Goal: Transaction & Acquisition: Purchase product/service

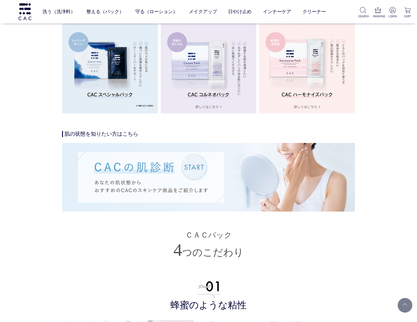
scroll to position [1049, 0]
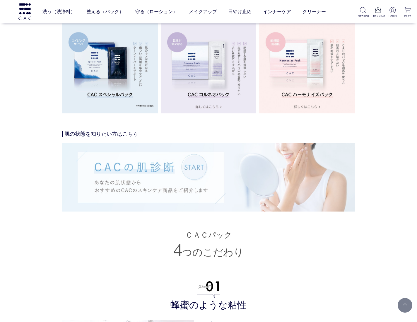
click at [203, 183] on img at bounding box center [208, 177] width 293 height 68
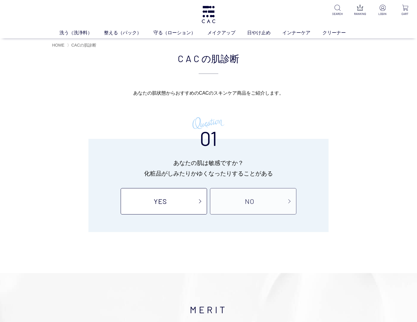
click at [236, 205] on link "NO" at bounding box center [253, 201] width 86 height 26
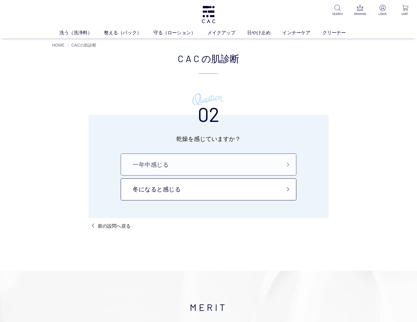
click at [177, 171] on link "一年中感じる" at bounding box center [209, 164] width 176 height 22
click at [177, 188] on link "冬になると感じる" at bounding box center [209, 189] width 176 height 22
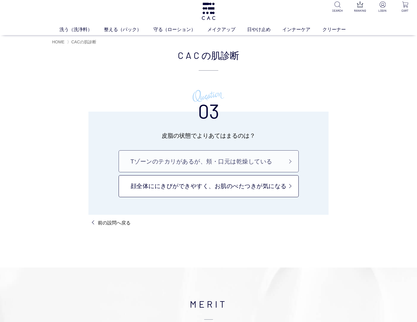
scroll to position [3, 0]
click at [245, 171] on link "Tゾーンのテカリがあるが、頬・口元は乾燥している" at bounding box center [209, 162] width 180 height 22
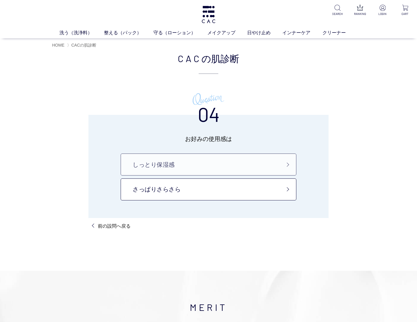
click at [244, 171] on link "しっとり保湿感" at bounding box center [209, 164] width 176 height 22
click at [180, 193] on link "さっぱりさらさら" at bounding box center [209, 189] width 176 height 22
click at [153, 157] on link "しっとり保湿感" at bounding box center [209, 164] width 176 height 22
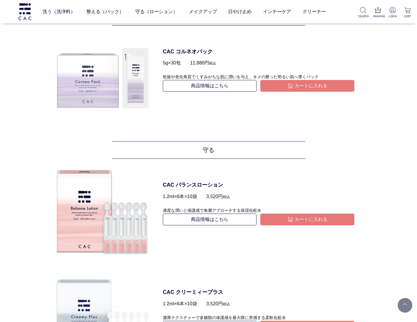
scroll to position [534, 0]
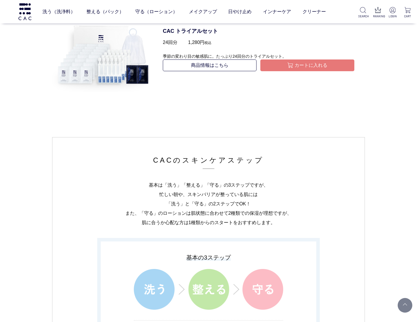
scroll to position [506, 0]
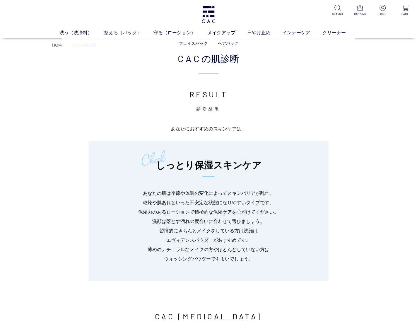
click at [123, 30] on link "整える（パック）" at bounding box center [128, 32] width 49 height 7
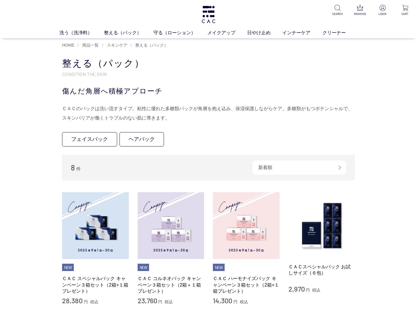
scroll to position [3, 0]
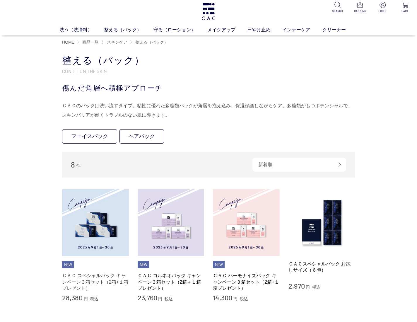
click at [88, 279] on link "ＣＡＣ スペシャルパック キャンペーン３箱セット（2箱+１箱プレゼント）" at bounding box center [95, 281] width 67 height 19
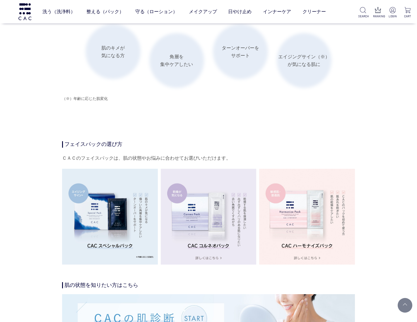
scroll to position [898, 0]
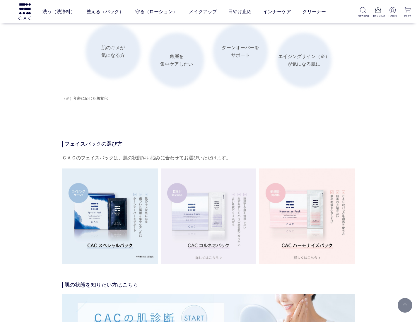
click at [207, 264] on img at bounding box center [209, 216] width 96 height 96
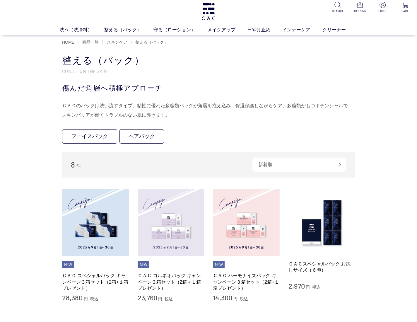
click at [157, 238] on img at bounding box center [171, 222] width 67 height 67
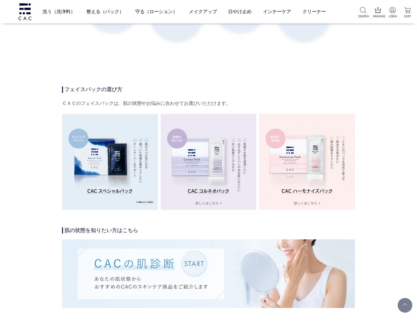
scroll to position [954, 0]
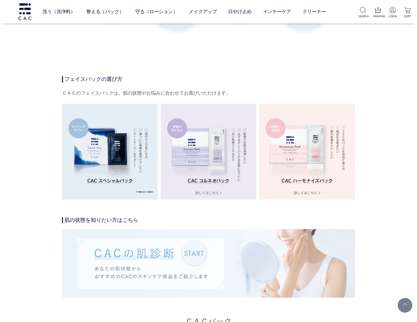
click at [190, 259] on img at bounding box center [208, 263] width 293 height 68
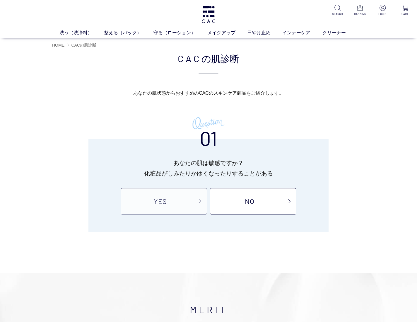
click at [178, 207] on link "YES" at bounding box center [164, 201] width 86 height 26
click at [251, 205] on link "NO" at bounding box center [253, 201] width 86 height 26
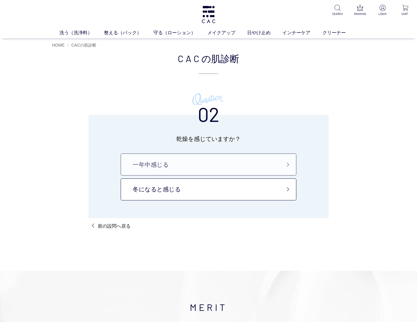
click at [187, 158] on link "一年中感じる" at bounding box center [209, 164] width 176 height 22
click at [191, 188] on link "30代以上" at bounding box center [209, 189] width 176 height 22
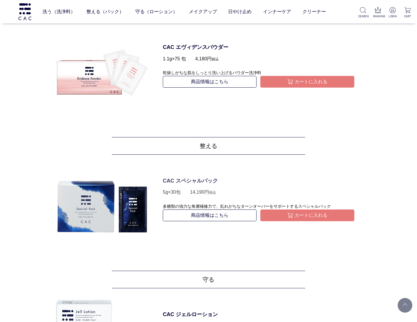
scroll to position [290, 0]
click at [197, 213] on link "商品情報はこちら" at bounding box center [210, 215] width 94 height 12
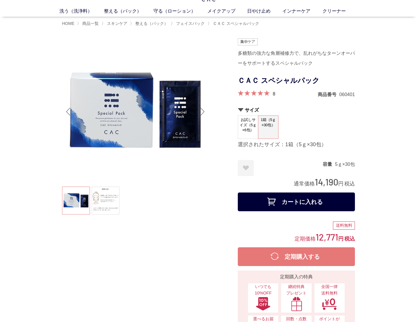
scroll to position [23, 0]
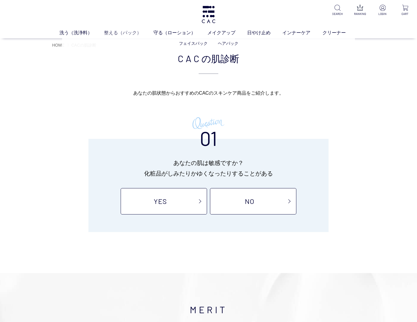
click at [135, 35] on link "整える（パック）" at bounding box center [128, 32] width 49 height 7
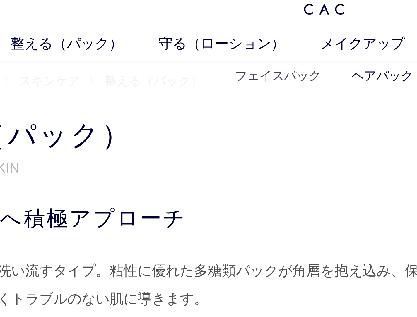
click at [179, 41] on link "フェイスパック" at bounding box center [193, 43] width 29 height 5
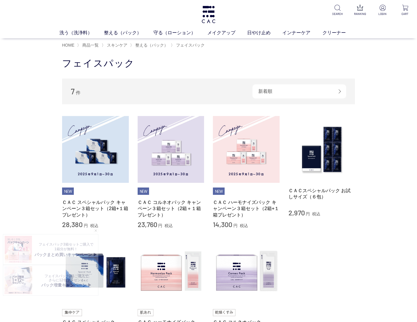
click at [146, 191] on li "NEW" at bounding box center [144, 191] width 12 height 8
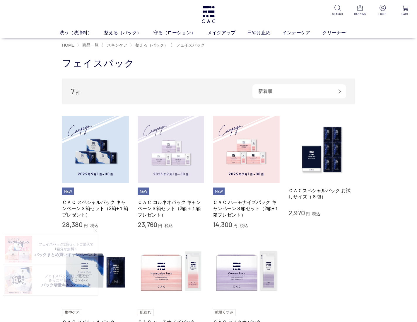
click at [155, 174] on img at bounding box center [171, 149] width 67 height 67
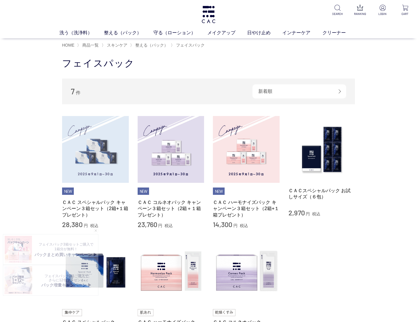
click at [93, 147] on img at bounding box center [95, 149] width 67 height 67
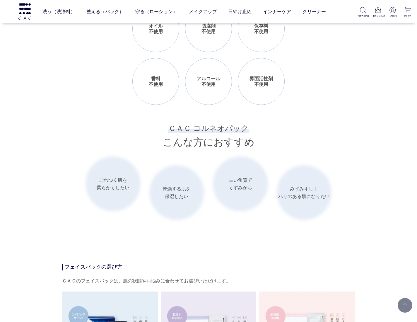
scroll to position [766, 0]
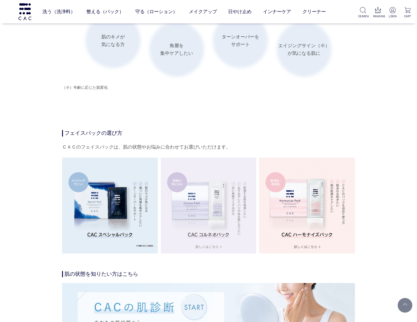
scroll to position [910, 0]
click at [207, 208] on img at bounding box center [209, 205] width 96 height 96
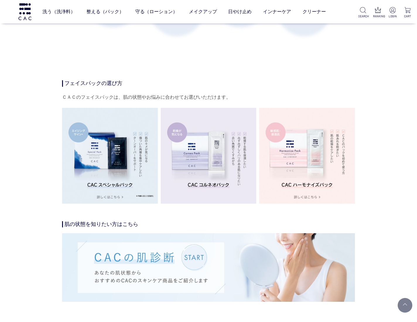
scroll to position [929, 0]
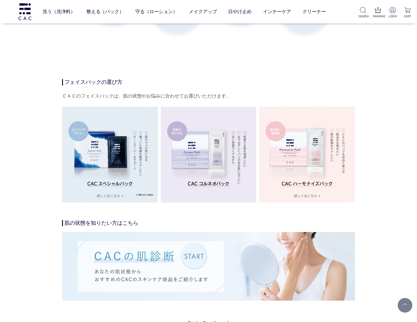
click at [185, 169] on img at bounding box center [209, 155] width 96 height 96
click at [193, 159] on img at bounding box center [209, 155] width 96 height 96
click at [91, 11] on link "整える（パック）" at bounding box center [104, 12] width 37 height 16
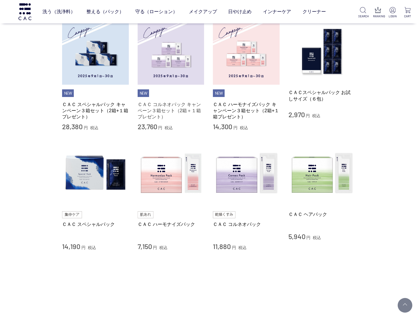
scroll to position [138, 0]
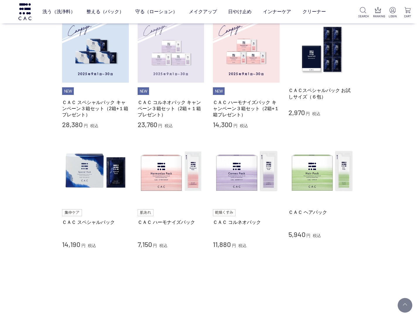
click at [163, 82] on img at bounding box center [171, 49] width 67 height 67
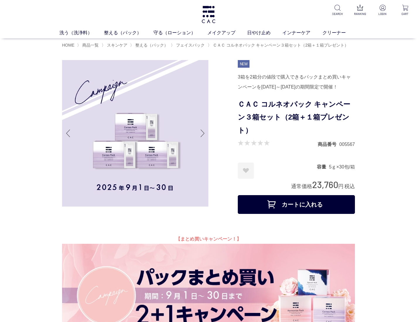
click at [313, 214] on button "カートに入れる" at bounding box center [296, 204] width 117 height 19
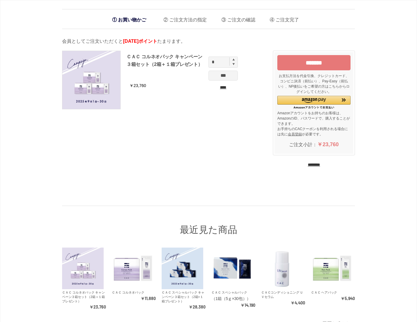
click at [317, 68] on input "*******" at bounding box center [313, 62] width 73 height 15
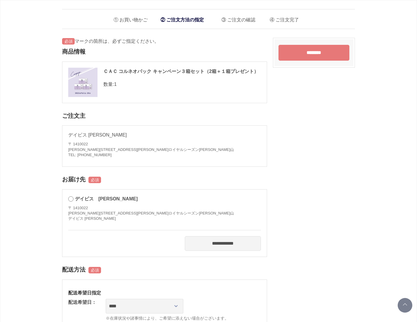
click at [306, 56] on input "********" at bounding box center [313, 53] width 71 height 16
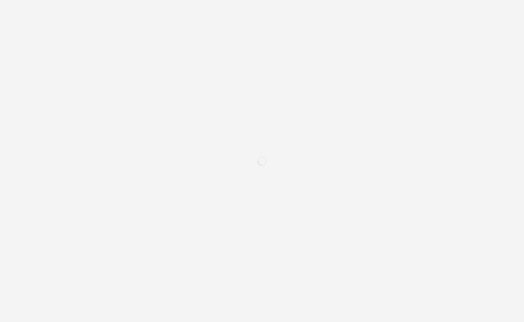
click at [333, 71] on div "お買い物かご ご注文方法の指定 ご注文の確認 ご注文完了 ご注文ありがとうございました。 北海道からお届けします。 オーダーＩＤ A25090094 ログアウ…" at bounding box center [262, 270] width 524 height 540
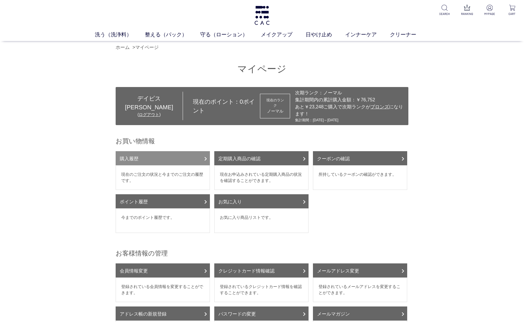
click at [169, 159] on link "購入履歴" at bounding box center [163, 158] width 94 height 14
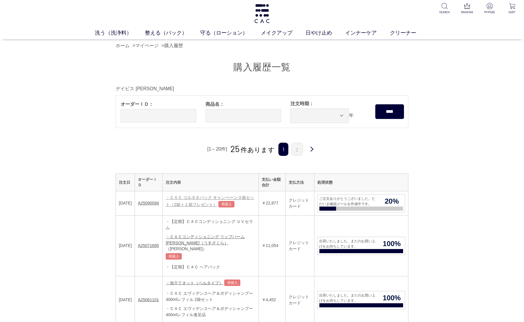
scroll to position [1, 0]
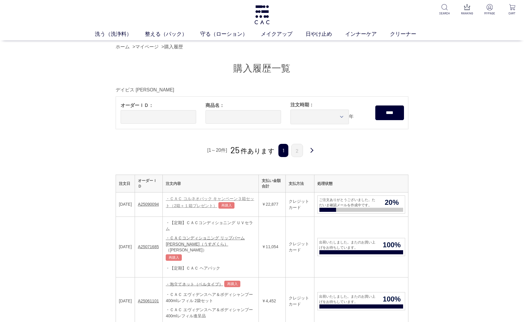
click at [204, 197] on link "・ＣＡＣ コルネオパック キャンペーン３箱セット（2箱＋１箱プレゼント）" at bounding box center [210, 202] width 88 height 12
